Goal: Find contact information: Find contact information

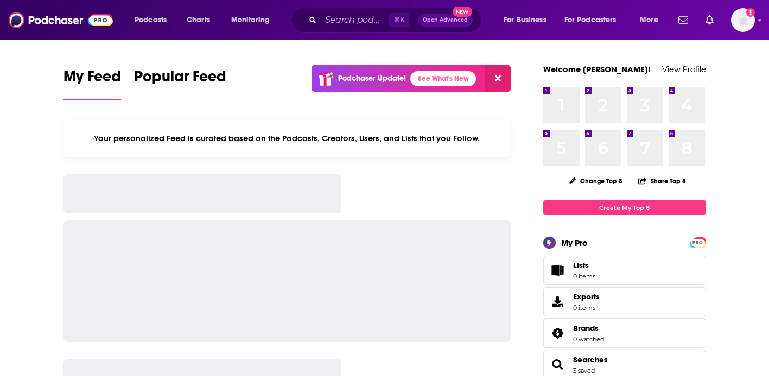
click at [340, 21] on input "Search podcasts, credits, & more..." at bounding box center [355, 19] width 68 height 17
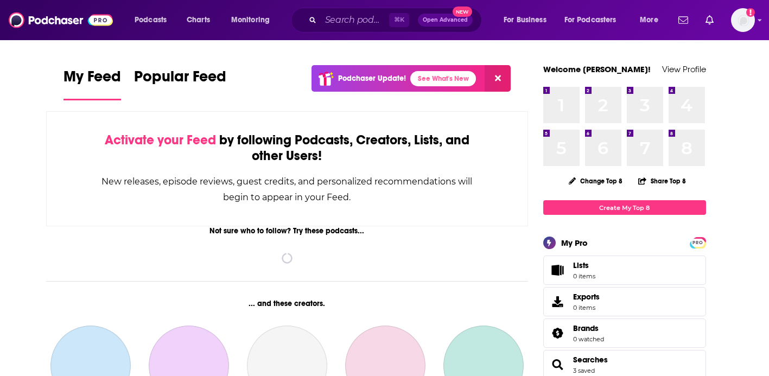
click at [341, 23] on input "Search podcasts, credits, & more..." at bounding box center [355, 19] width 68 height 17
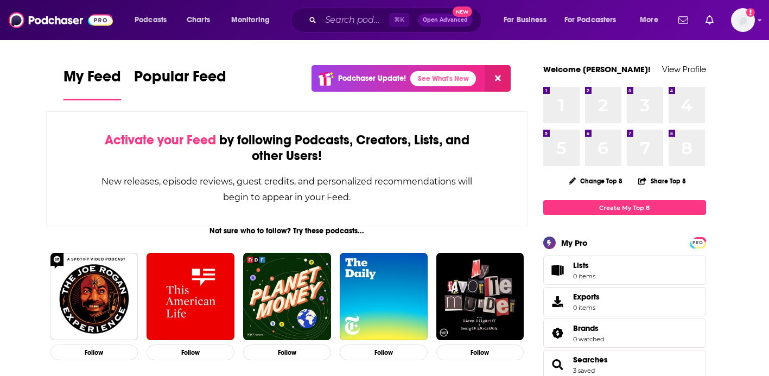
click at [335, 22] on input "Search podcasts, credits, & more..." at bounding box center [355, 19] width 68 height 17
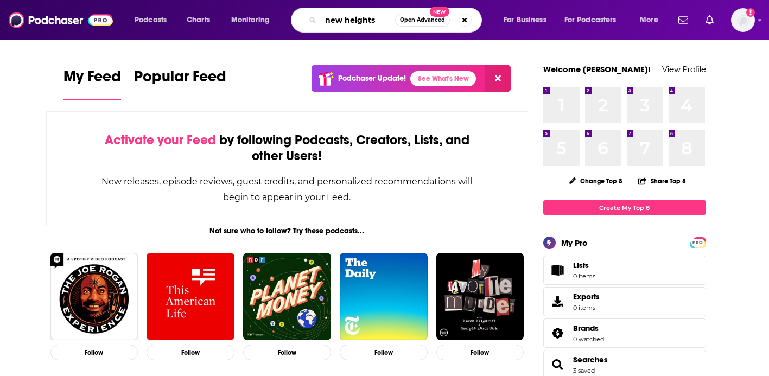
type input "new heights"
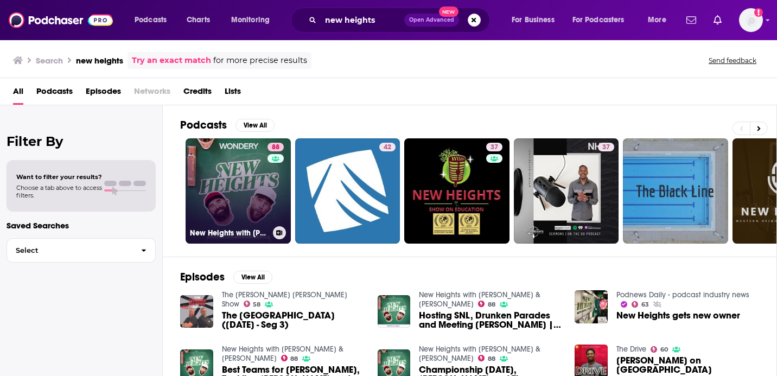
click at [227, 183] on link "88 New Heights with [PERSON_NAME] & [PERSON_NAME]" at bounding box center [238, 190] width 105 height 105
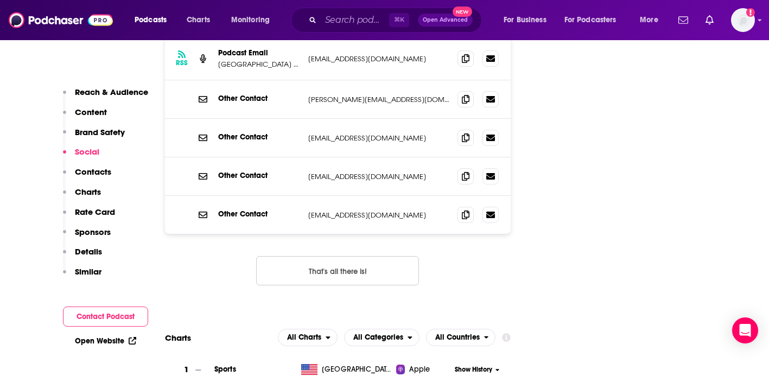
scroll to position [1316, 0]
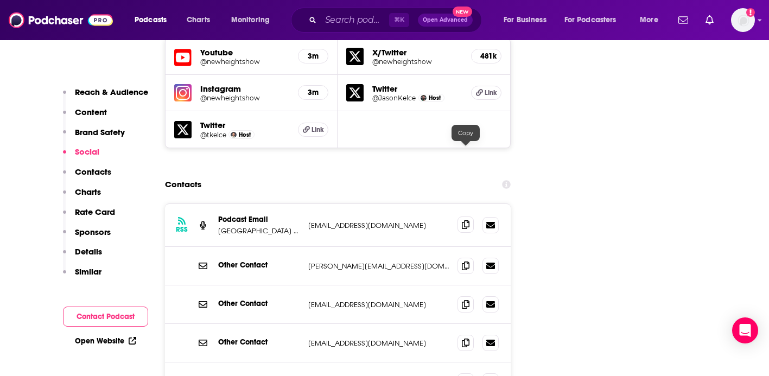
click at [462, 220] on icon at bounding box center [466, 224] width 8 height 9
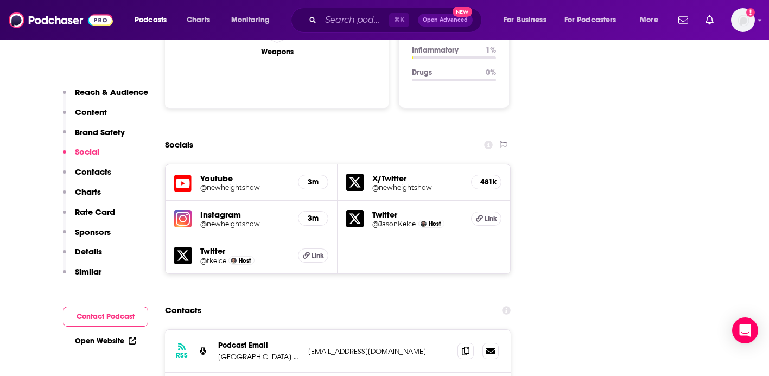
scroll to position [1378, 0]
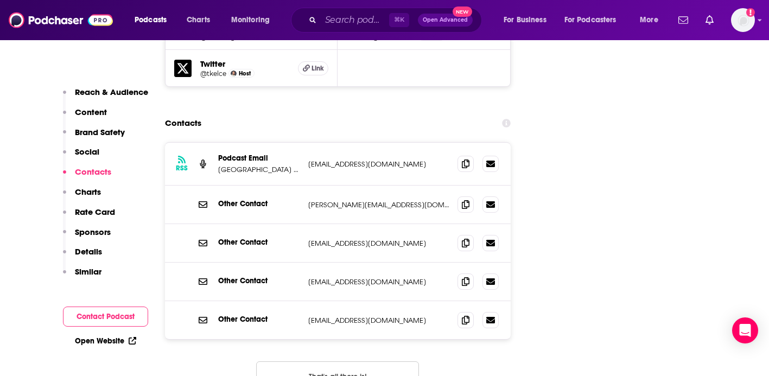
click at [399, 200] on p "[PERSON_NAME][EMAIL_ADDRESS][DOMAIN_NAME]" at bounding box center [378, 204] width 141 height 9
click at [463, 200] on icon at bounding box center [466, 204] width 8 height 9
click at [468, 159] on icon at bounding box center [466, 163] width 8 height 9
